Goal: Navigation & Orientation: Find specific page/section

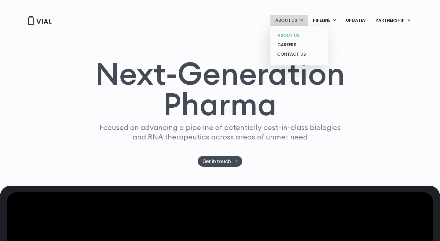
click at [294, 40] on link "ABOUT US" at bounding box center [300, 35] width 54 height 9
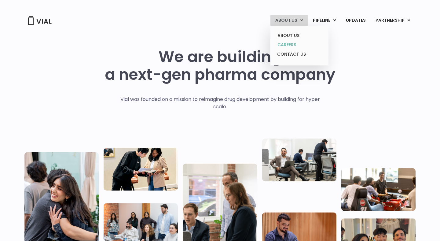
click at [292, 44] on link "CAREERS" at bounding box center [300, 44] width 54 height 9
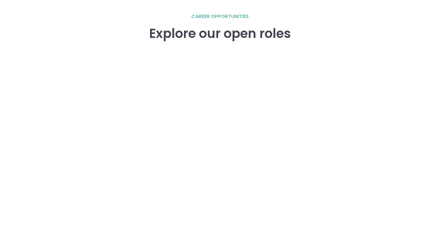
scroll to position [875, 0]
